Goal: Transaction & Acquisition: Purchase product/service

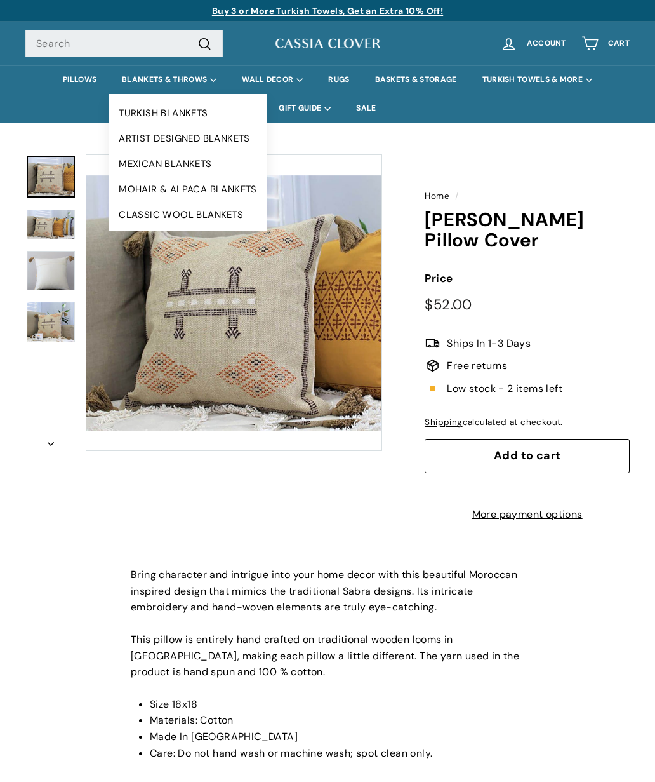
click at [208, 107] on link "TURKISH BLANKETS" at bounding box center [187, 112] width 157 height 25
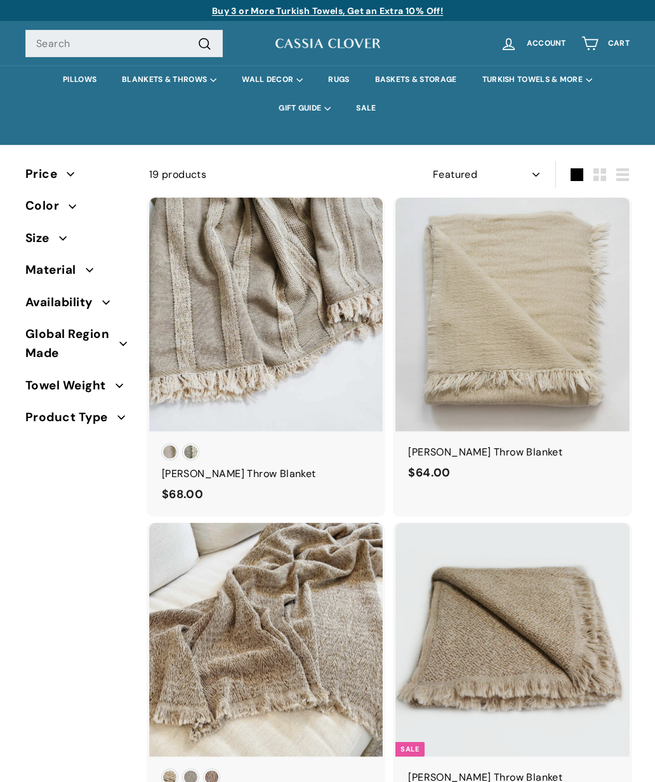
select select "manual"
click at [94, 354] on span "Global Region Made" at bounding box center [72, 343] width 94 height 39
click at [82, 271] on span "Material" at bounding box center [55, 269] width 60 height 19
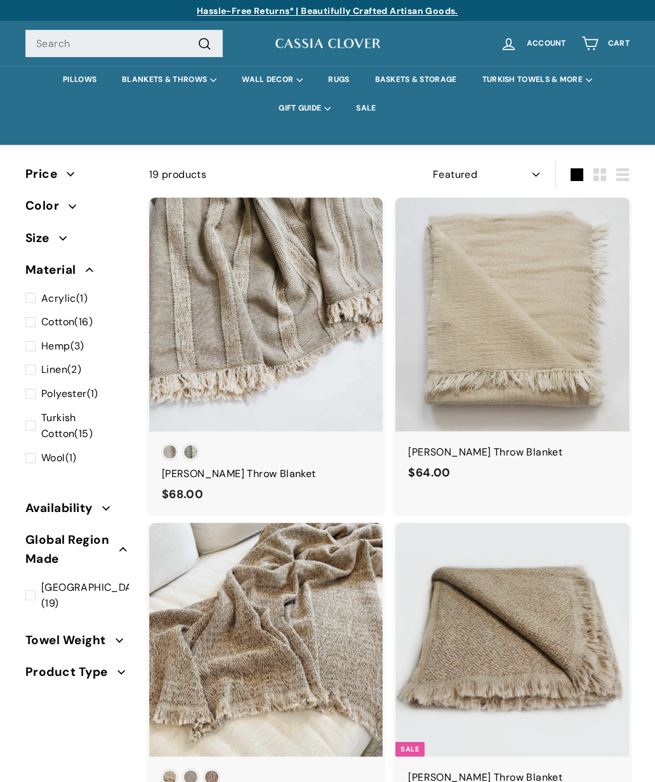
click at [83, 450] on label "Wool (1)" at bounding box center [77, 458] width 104 height 18
click at [34, 450] on input "Wool (1)" at bounding box center [29, 450] width 8 height 0
checkbox input "true"
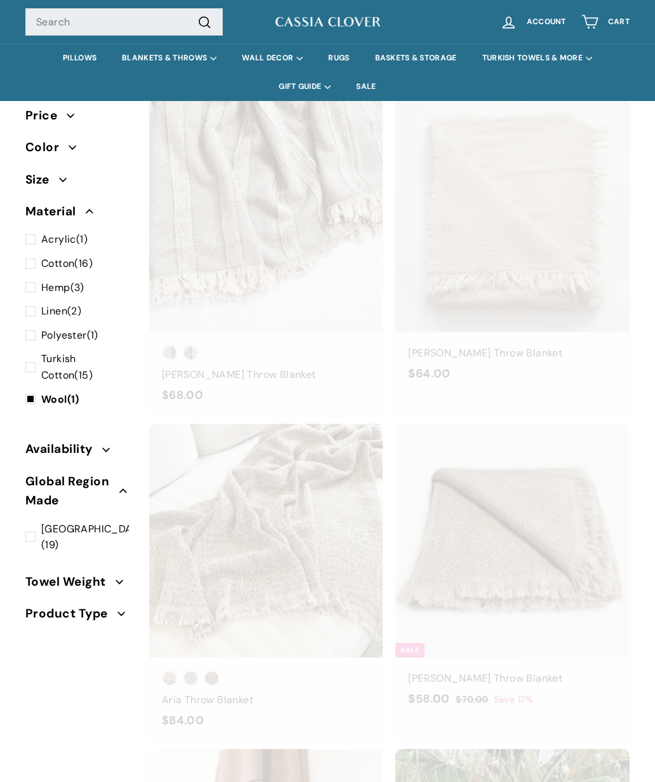
scroll to position [111, 0]
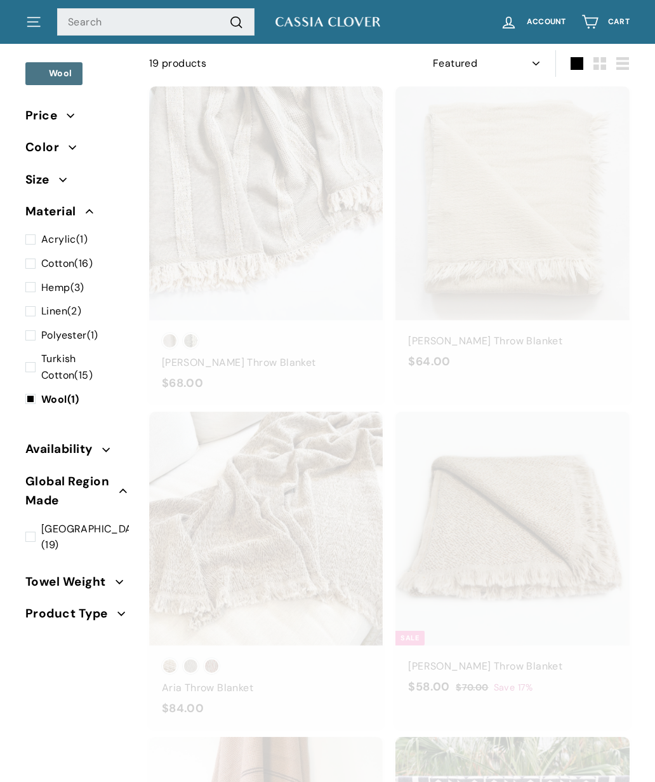
select select "manual"
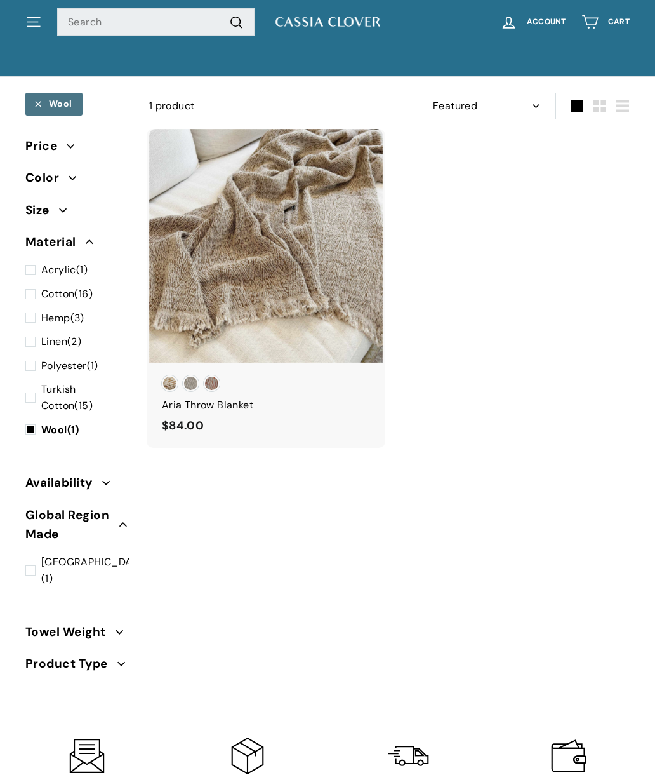
scroll to position [36, 0]
